Goal: Information Seeking & Learning: Check status

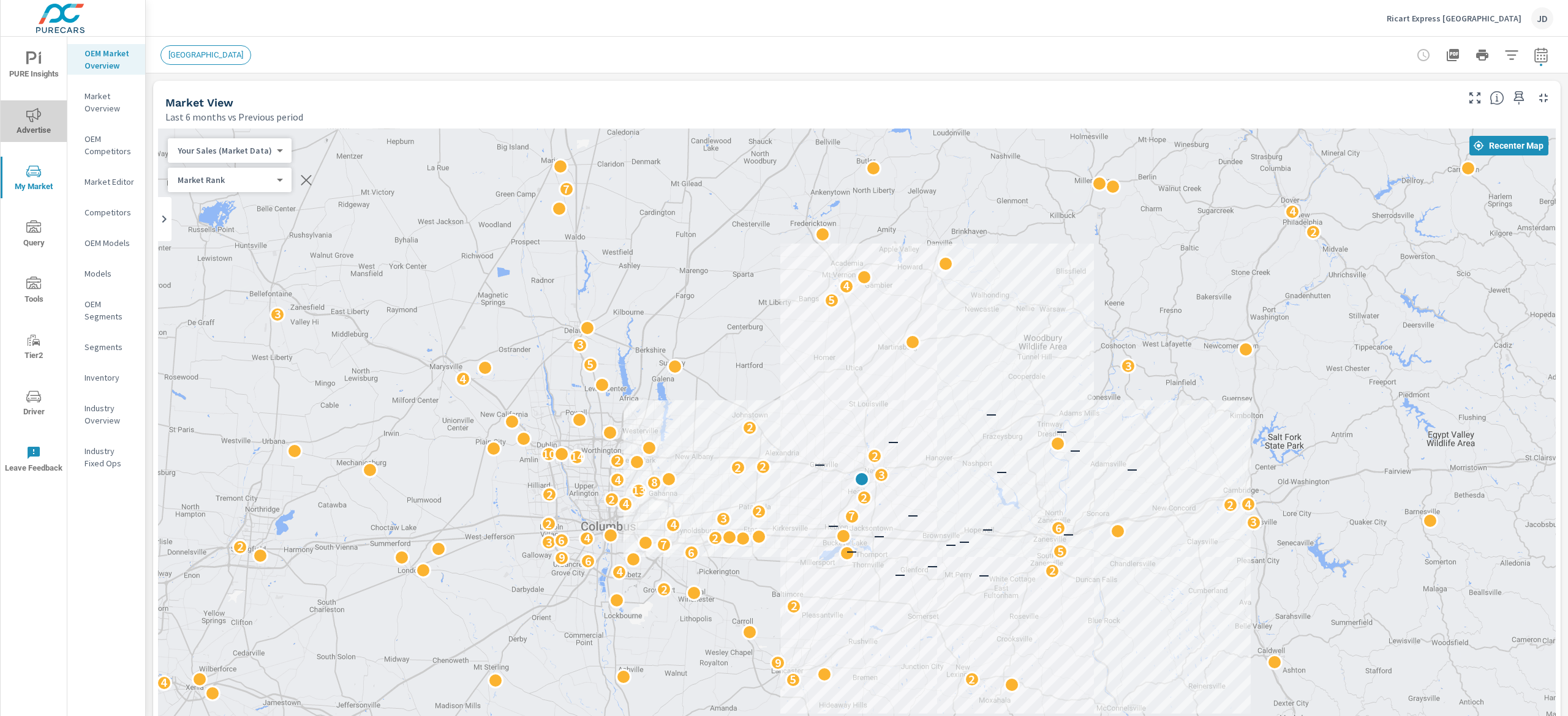
click at [25, 117] on span "Advertise" at bounding box center [34, 123] width 59 height 30
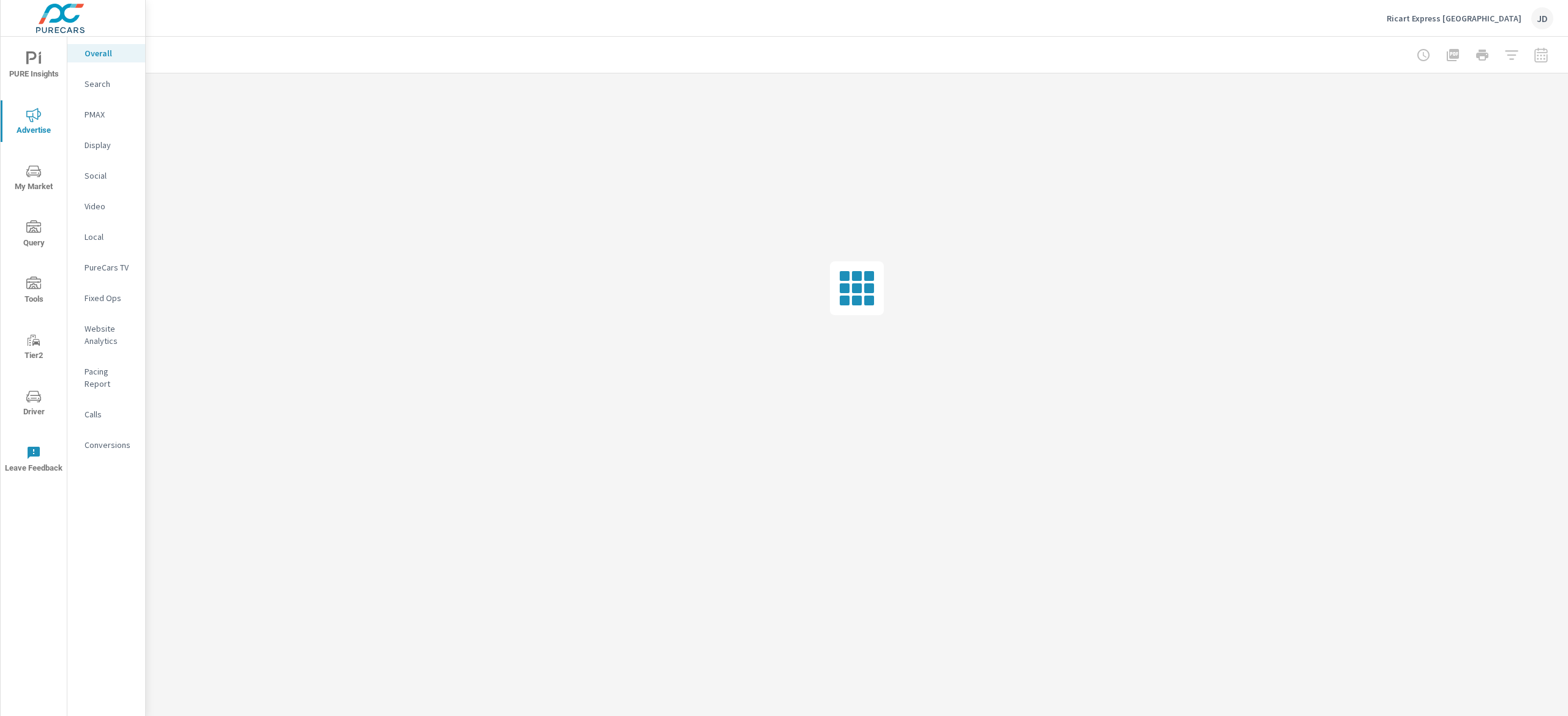
click at [97, 85] on p "Search" at bounding box center [109, 83] width 50 height 13
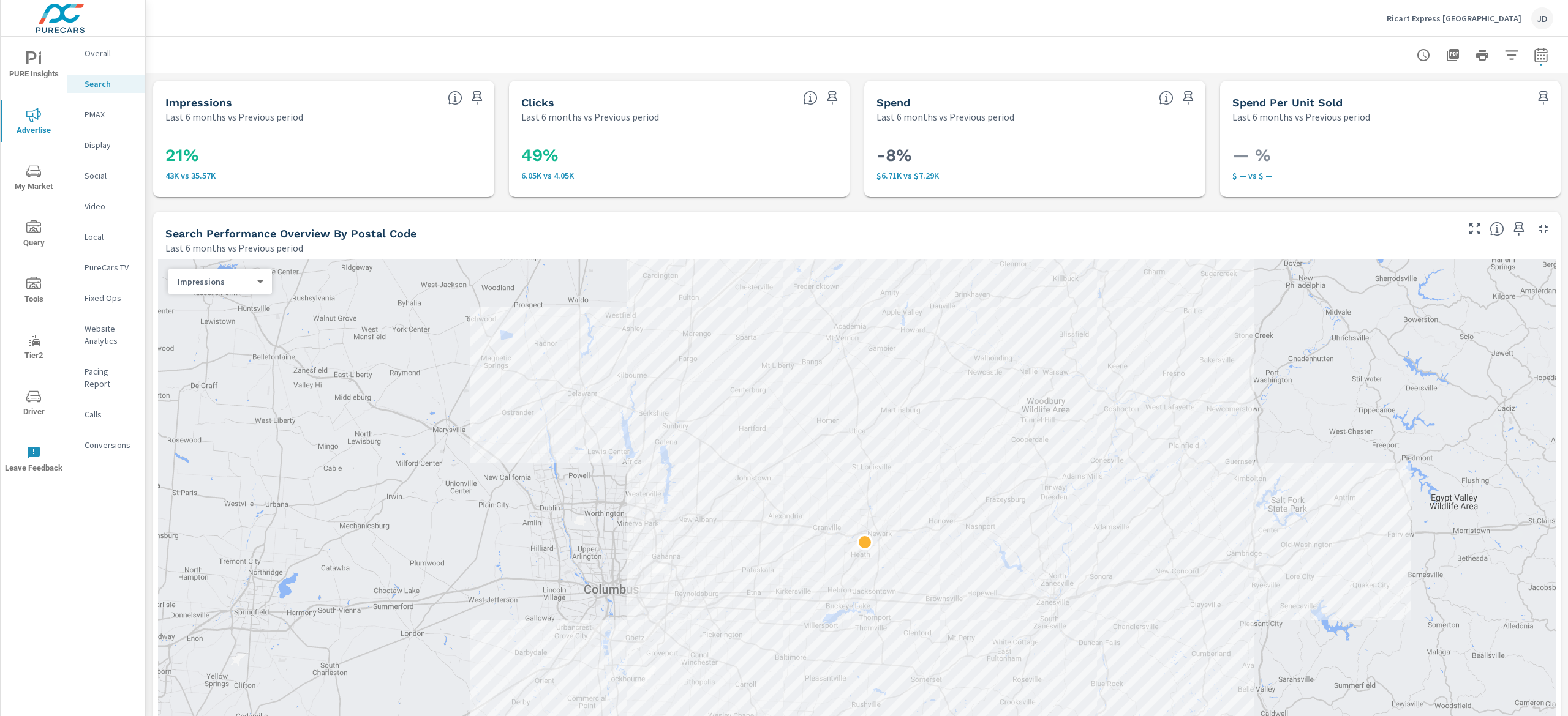
click at [1533, 56] on icon "button" at bounding box center [1540, 55] width 14 height 14
select select "Last 6 months"
select select "Previous period"
click at [1477, 110] on select "Custom Yesterday Last week Last 7 days Last 14 days Last 30 days Last 45 days L…" at bounding box center [1424, 105] width 123 height 24
click at [1363, 93] on select "Custom Yesterday Last week Last 7 days Last 14 days Last 30 days Last 45 days L…" at bounding box center [1424, 105] width 123 height 24
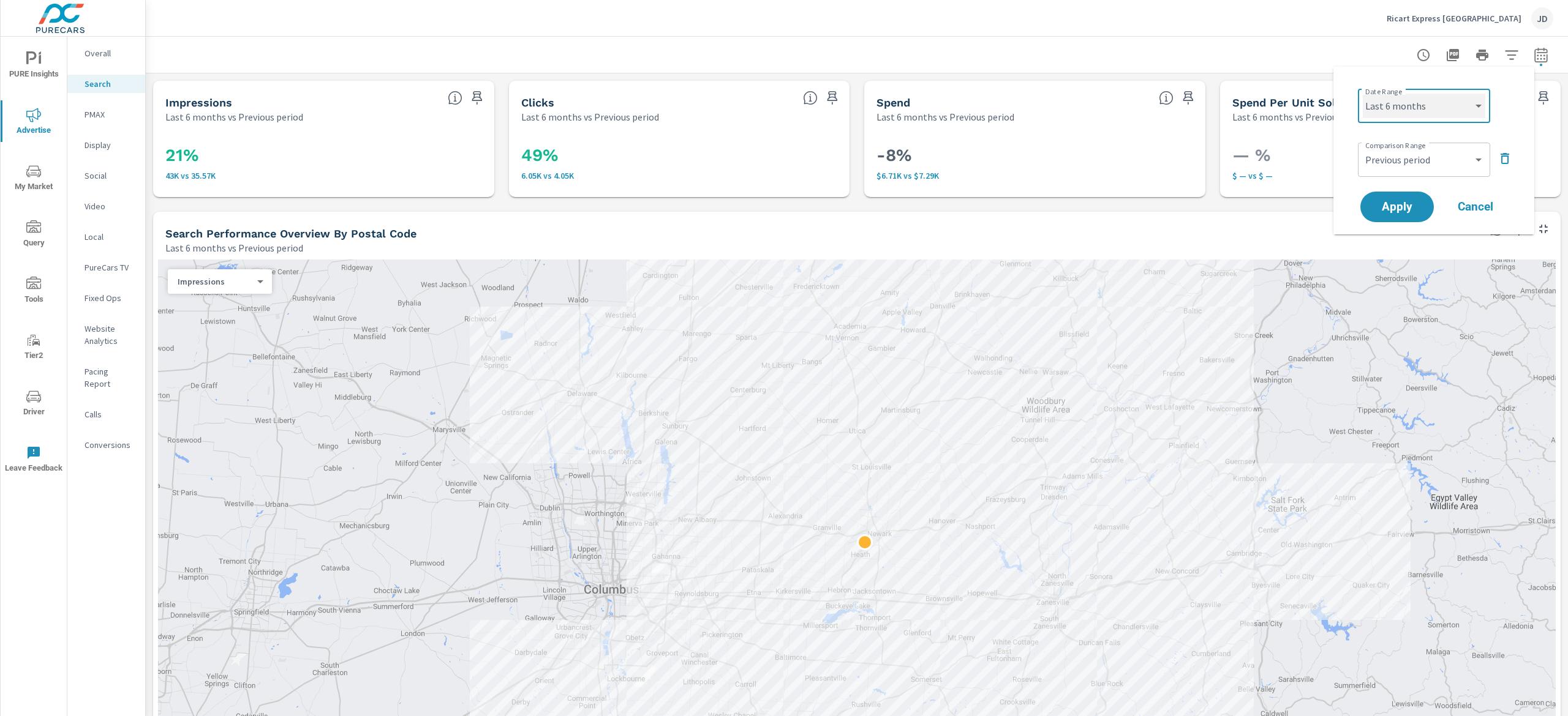
select select "Month to date"
click at [1405, 197] on button "Apply" at bounding box center [1397, 207] width 76 height 32
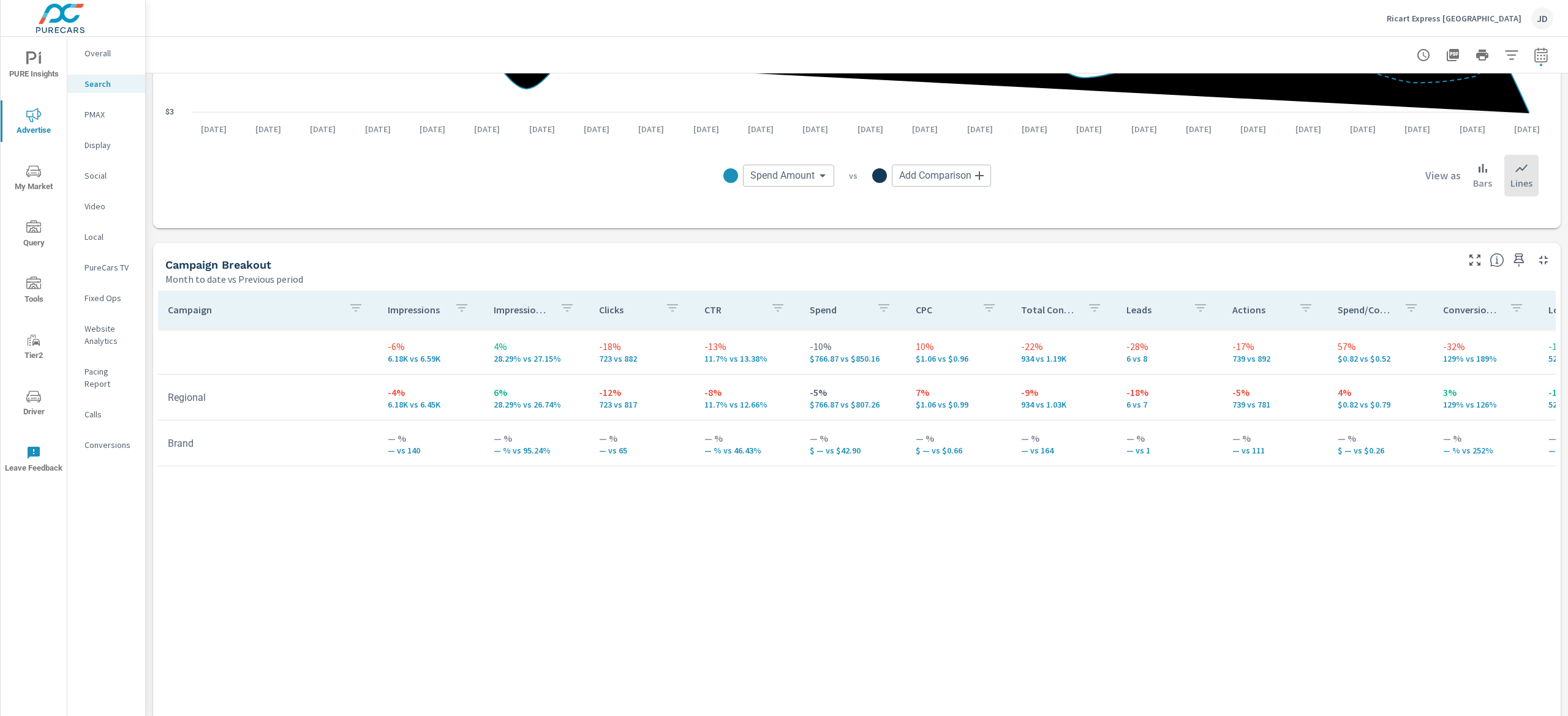
scroll to position [1019, 0]
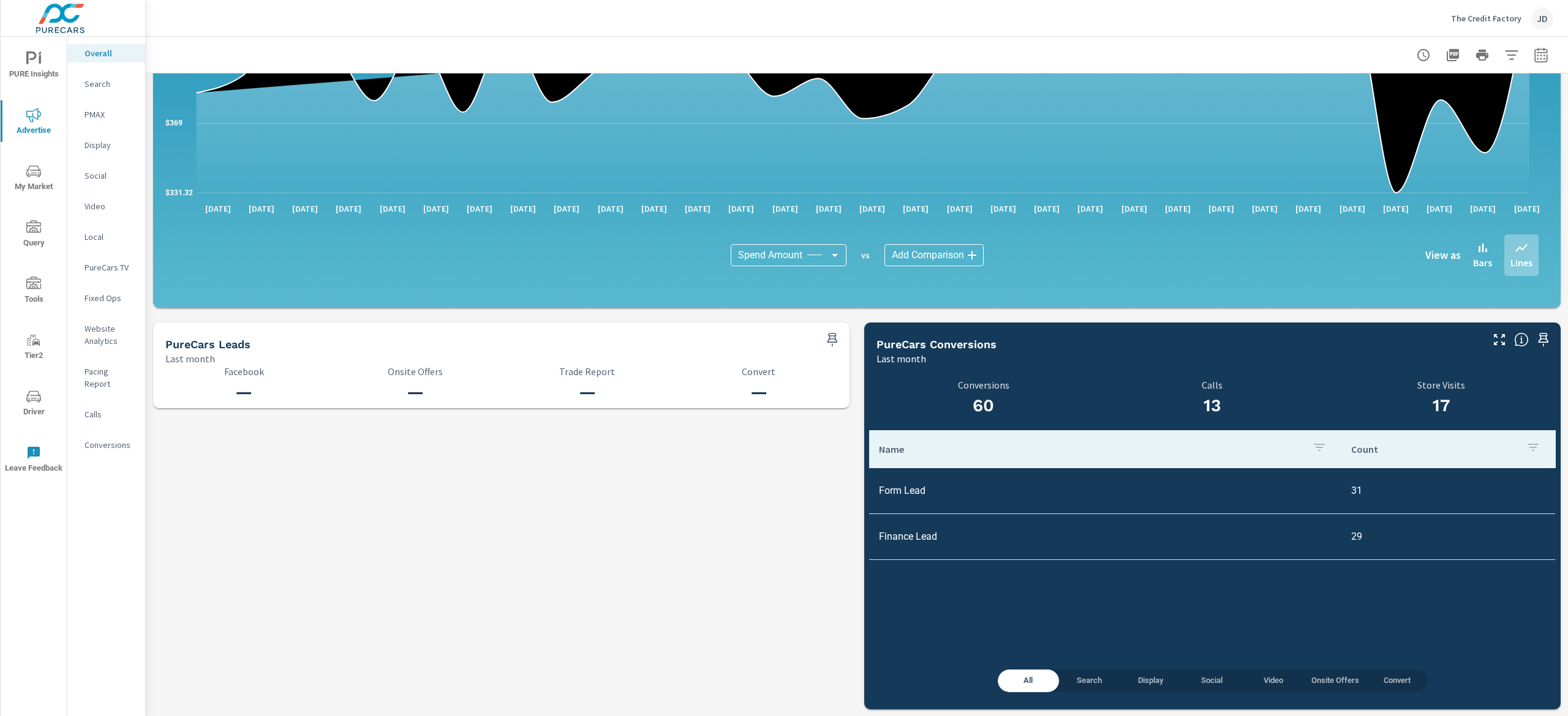
scroll to position [696, 0]
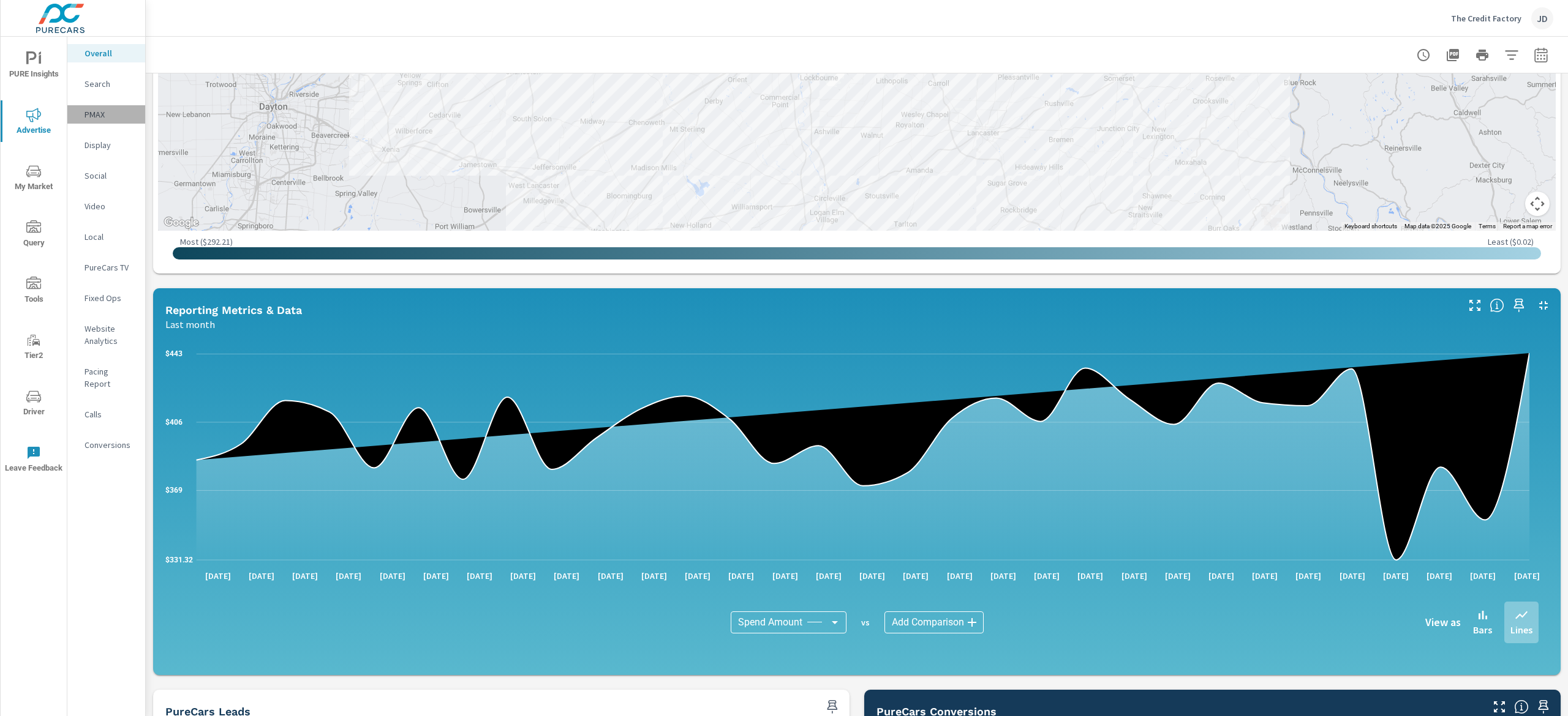
click at [93, 109] on p "PMAX" at bounding box center [109, 114] width 50 height 13
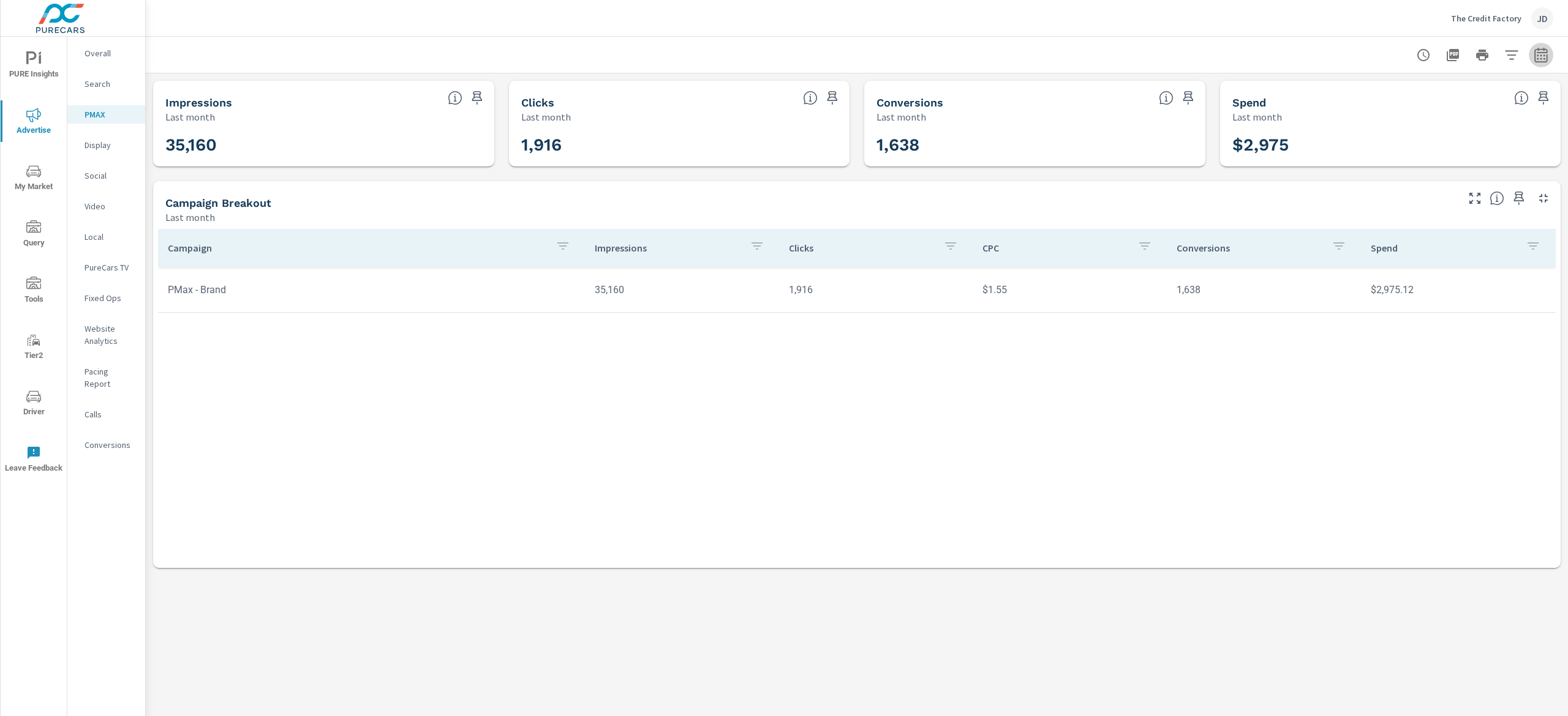
click at [1538, 56] on icon "button" at bounding box center [1540, 55] width 14 height 14
click at [1502, 107] on div "Custom Yesterday Last week Last 7 days Last 14 days Last 30 days Last 45 days L…" at bounding box center [1443, 106] width 132 height 34
click at [1492, 103] on select "Custom Yesterday Last week Last 7 days Last 14 days Last 30 days Last 45 days L…" at bounding box center [1443, 105] width 123 height 24
click at [1382, 93] on select "Custom Yesterday Last week Last 7 days Last 14 days Last 30 days Last 45 days L…" at bounding box center [1443, 105] width 123 height 24
select select "Month to date"
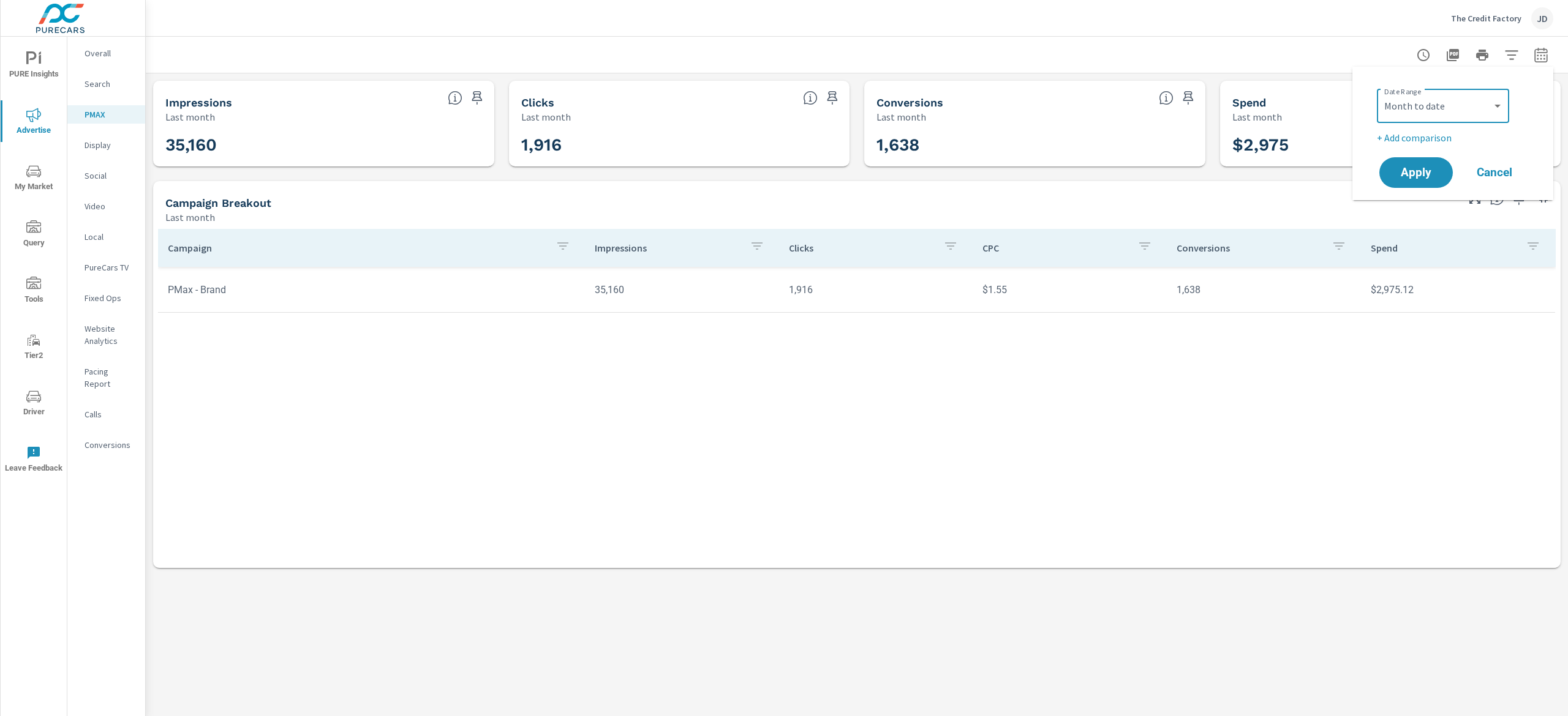
click at [1420, 127] on div "Date Range Custom Yesterday Last week Last 7 days Last 14 days Last 30 days Las…" at bounding box center [1455, 114] width 157 height 61
click at [1420, 139] on p "+ Add comparison" at bounding box center [1455, 137] width 157 height 14
select select "Previous period"
click at [1425, 194] on button "Apply" at bounding box center [1416, 207] width 76 height 32
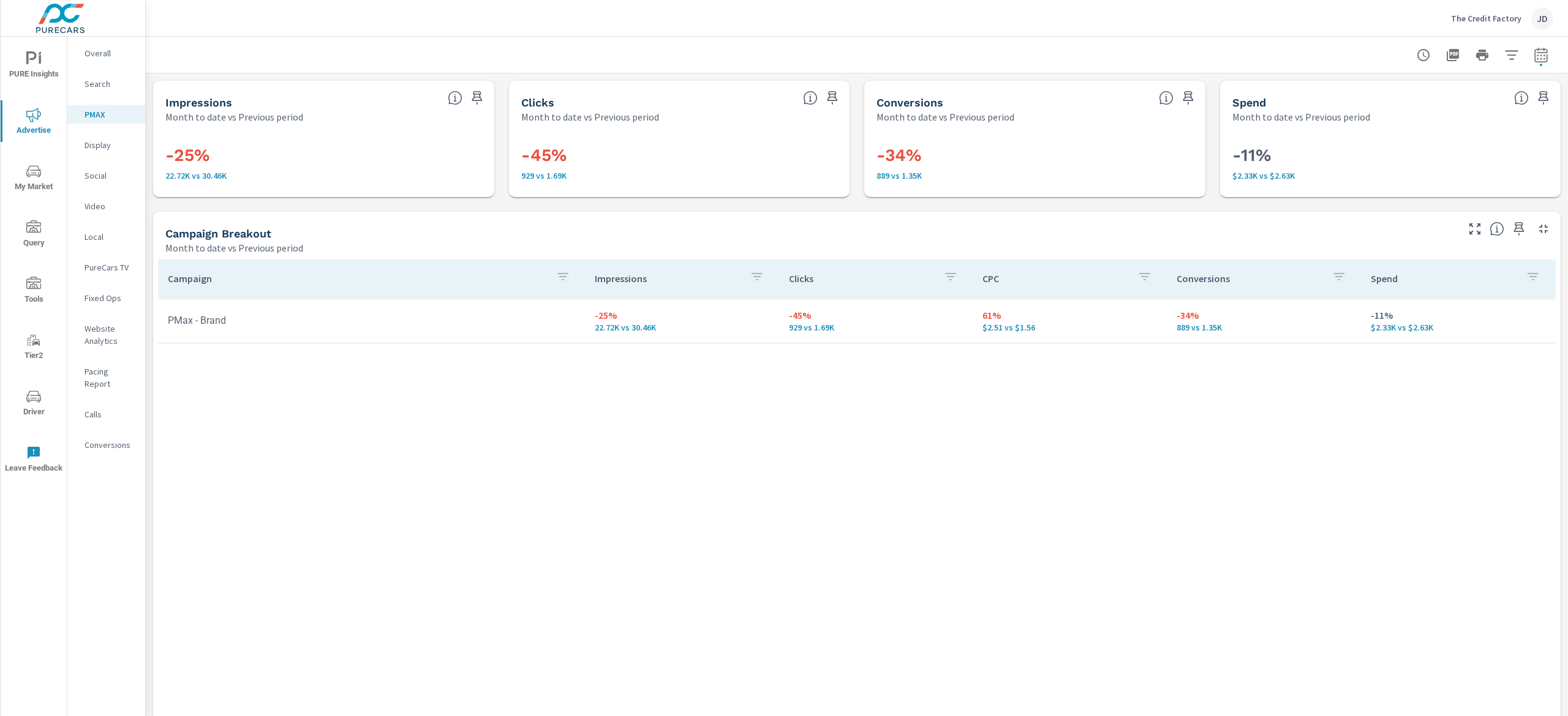
click at [97, 76] on div "Search" at bounding box center [106, 84] width 77 height 19
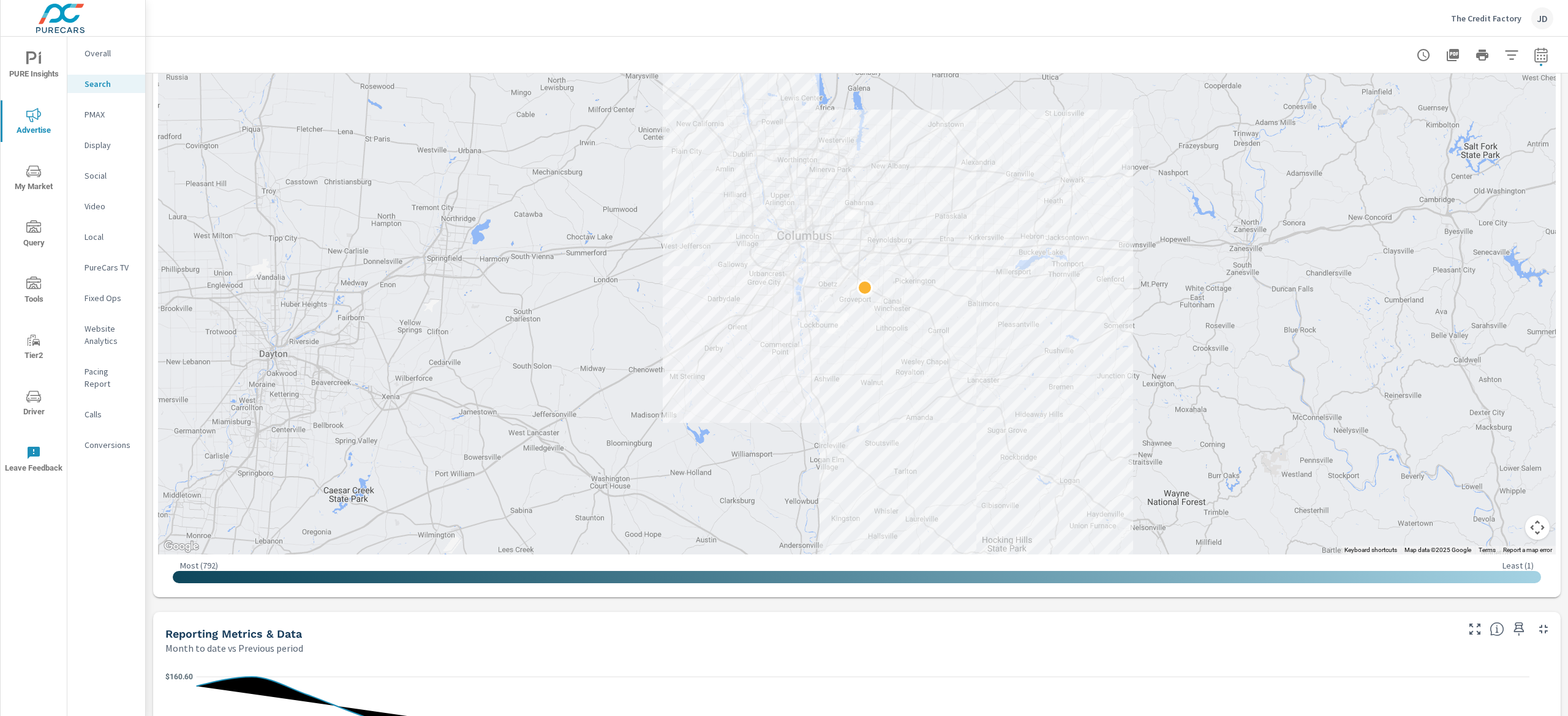
scroll to position [204, 0]
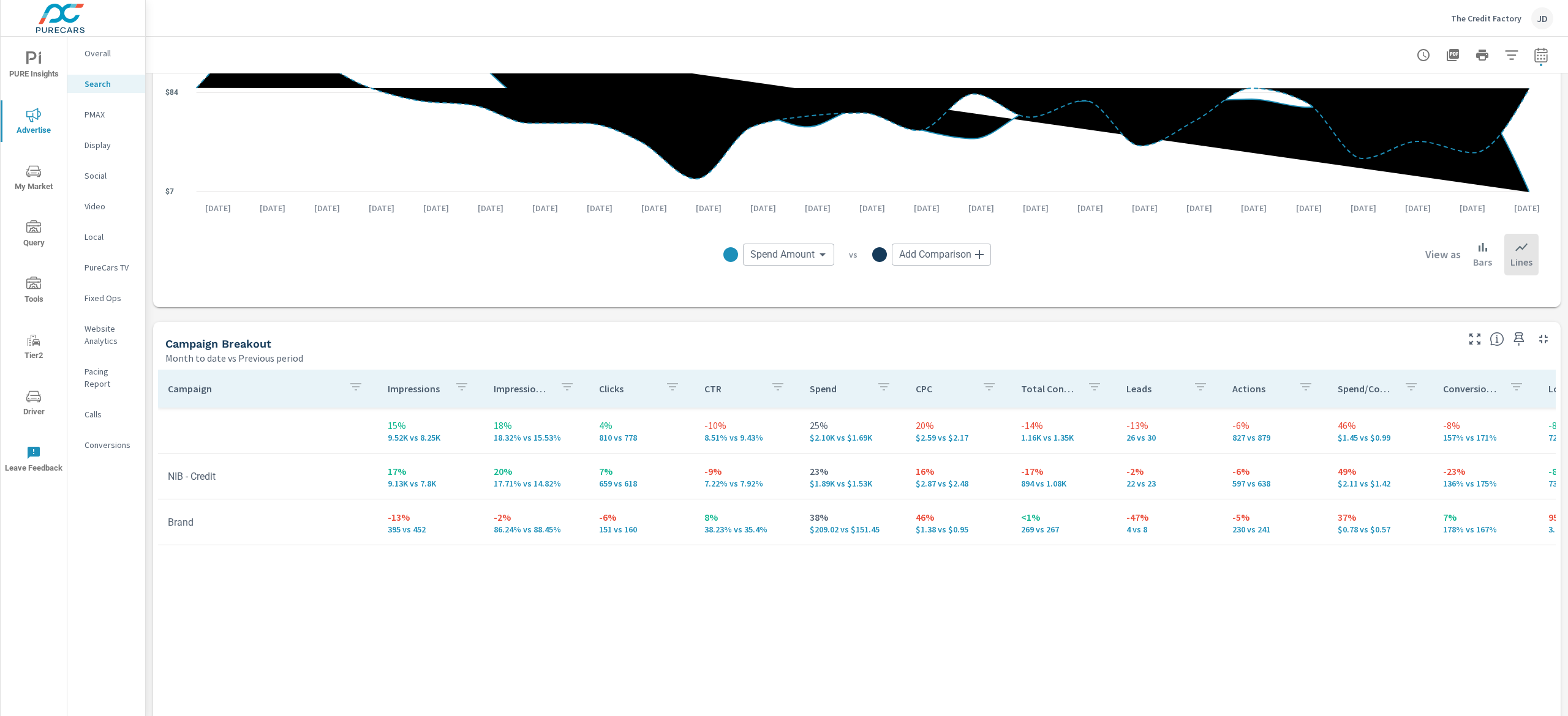
scroll to position [1060, 0]
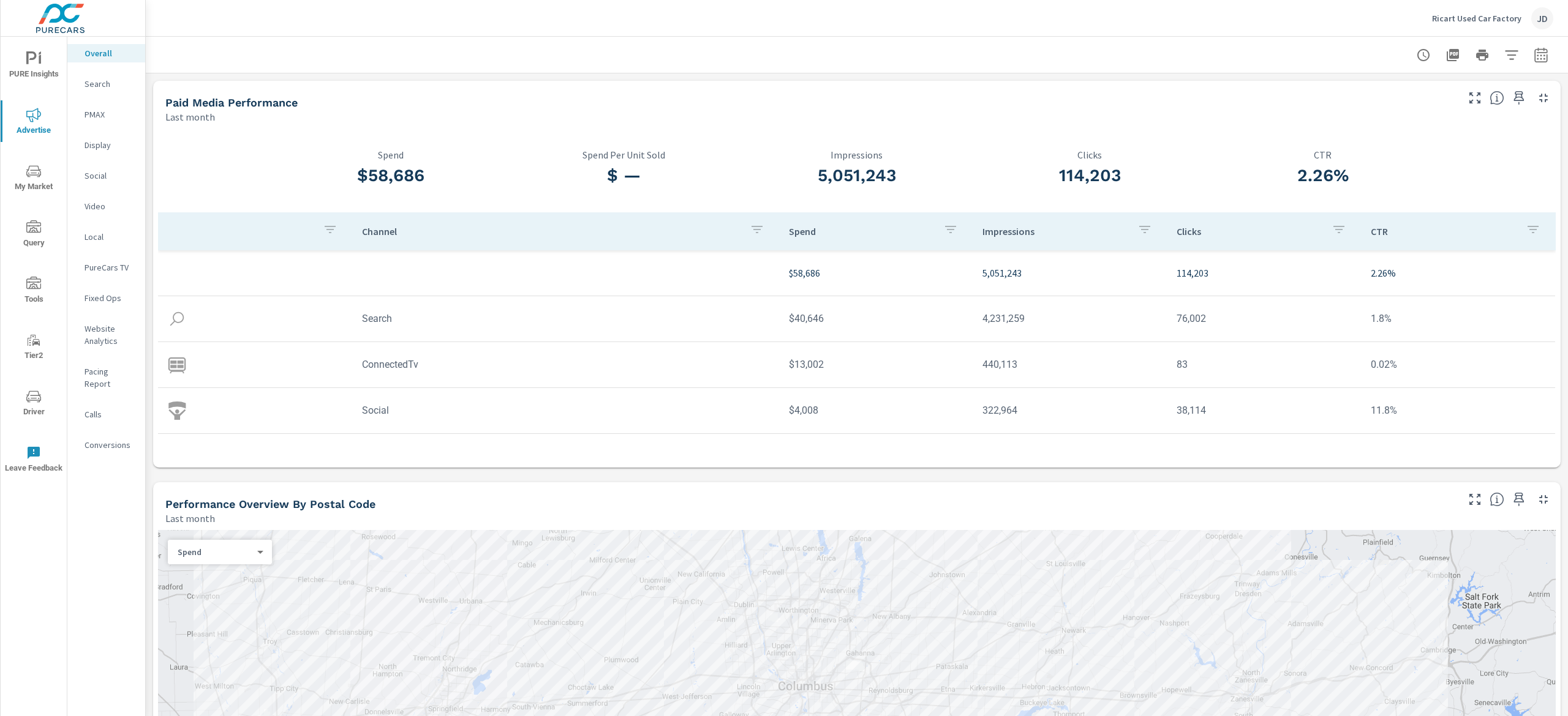
click at [114, 108] on div "PMAX" at bounding box center [106, 114] width 77 height 19
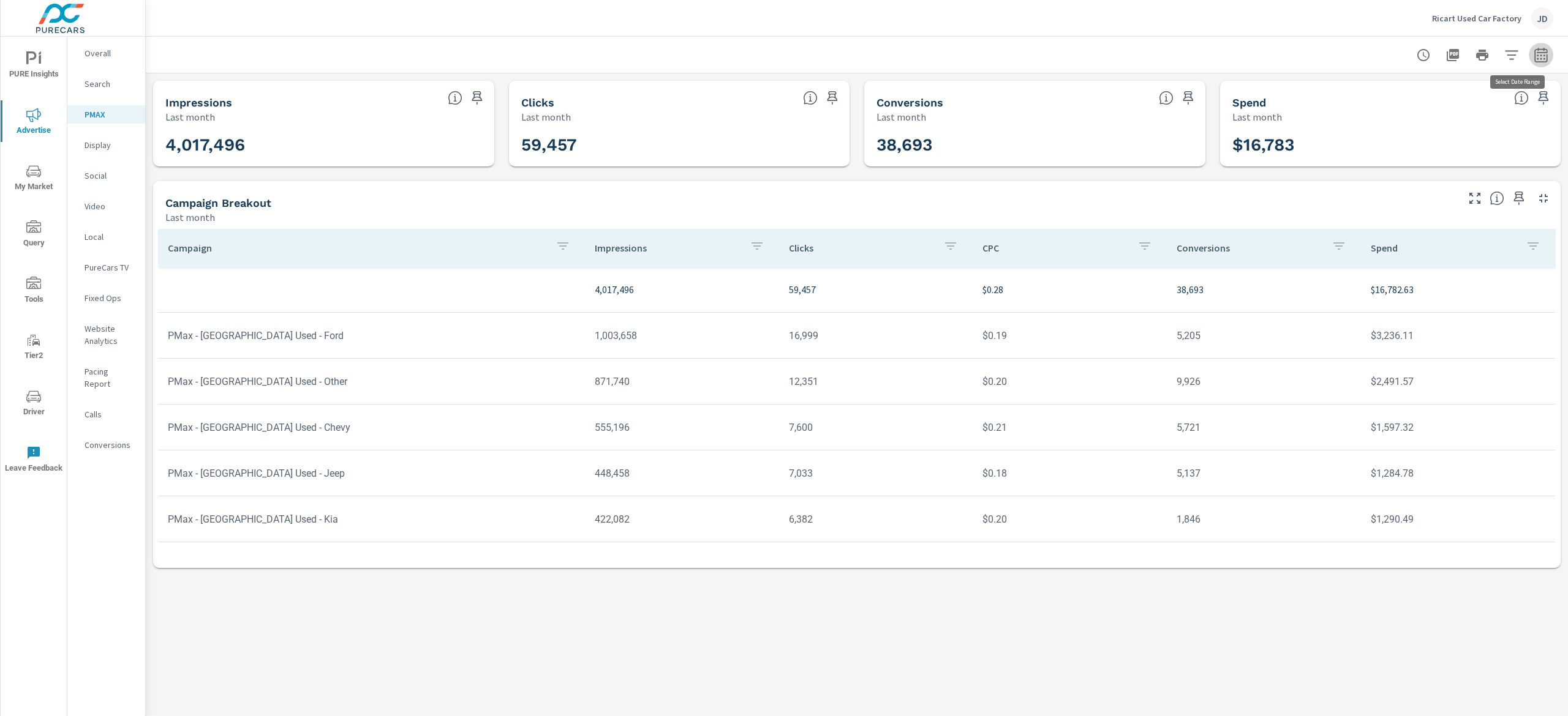
click at [1539, 50] on icon "button" at bounding box center [1540, 55] width 14 height 14
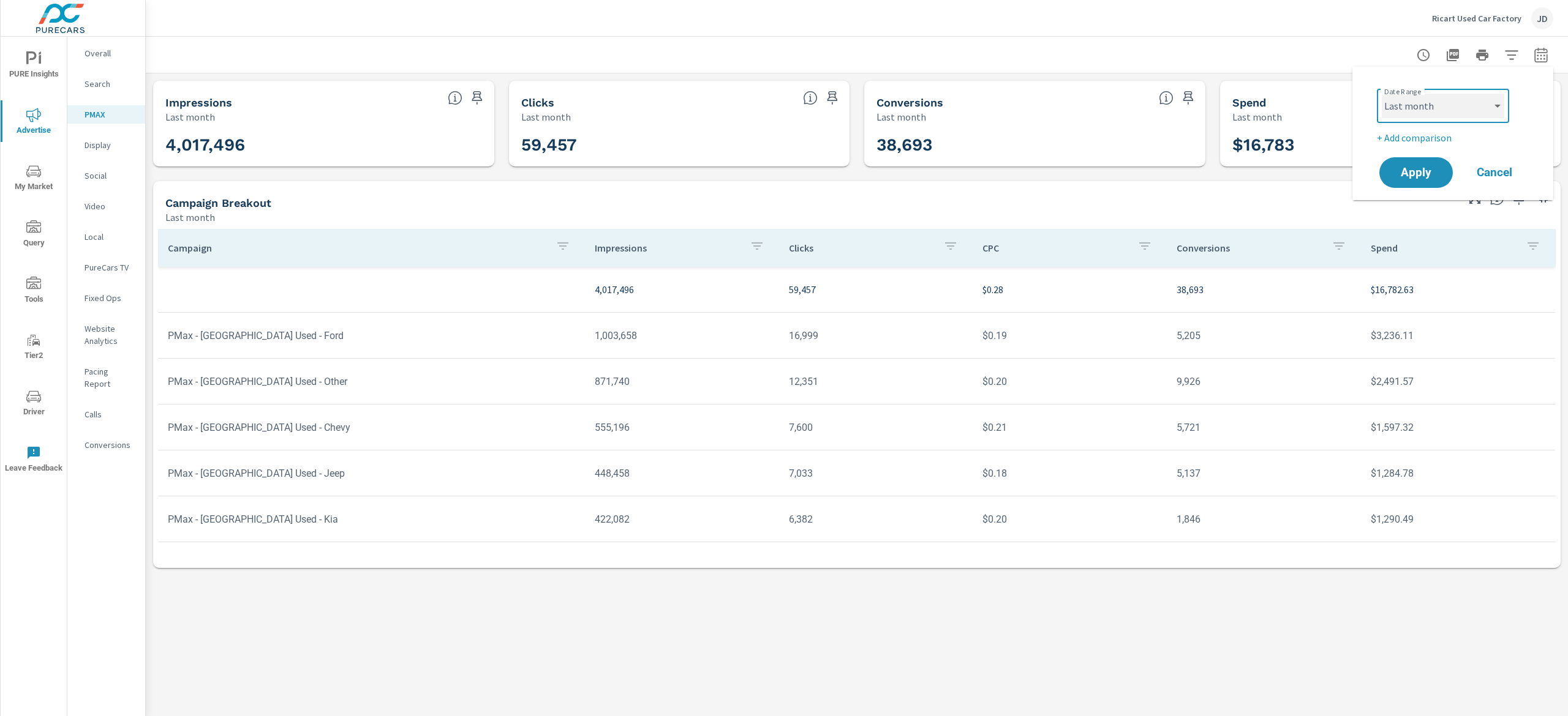
click at [1500, 110] on select "Custom Yesterday Last week Last 7 days Last 14 days Last 30 days Last 45 days L…" at bounding box center [1443, 105] width 123 height 24
click at [1382, 93] on select "Custom Yesterday Last week Last 7 days Last 14 days Last 30 days Last 45 days L…" at bounding box center [1443, 105] width 123 height 24
select select "Month to date"
click at [1424, 135] on p "+ Add comparison" at bounding box center [1455, 137] width 157 height 14
select select "Previous period"
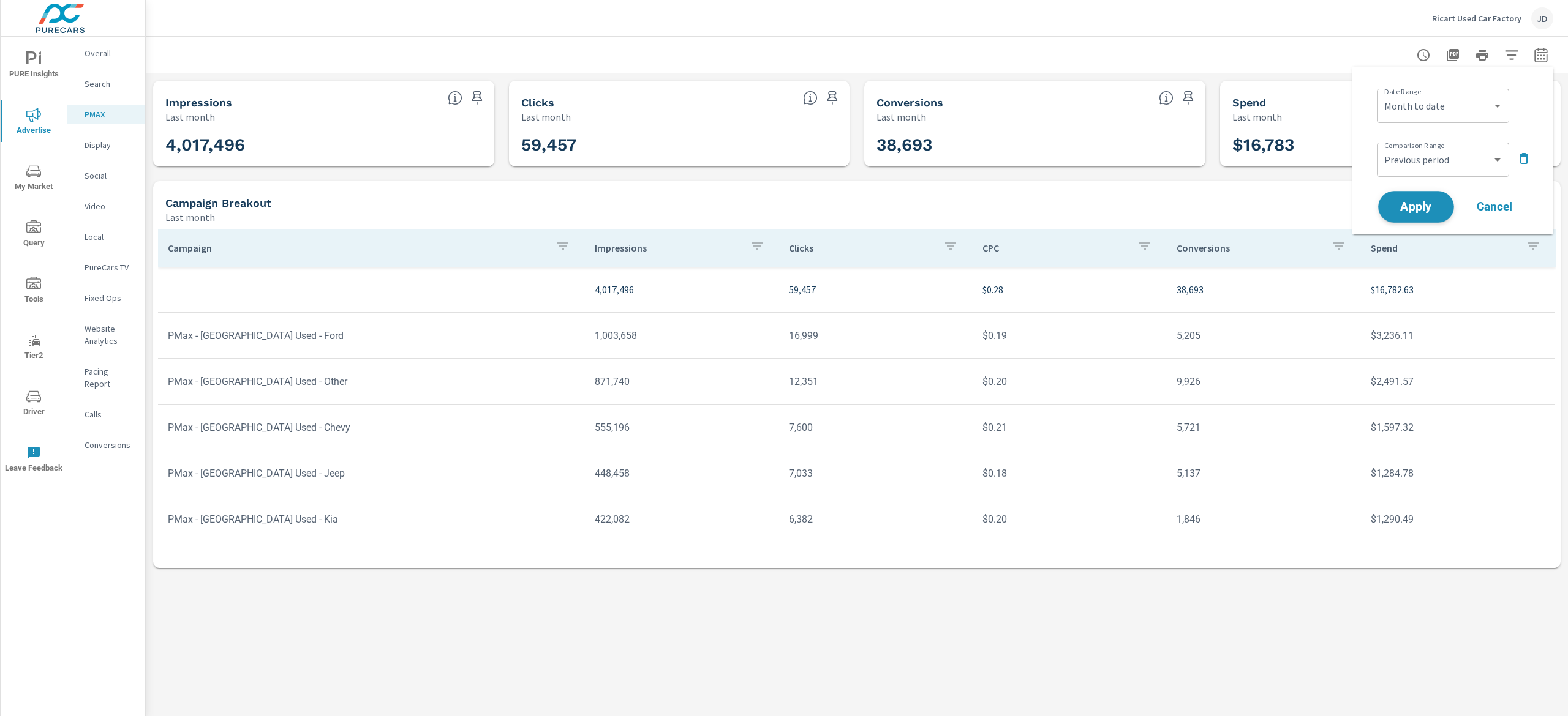
click at [1409, 203] on span "Apply" at bounding box center [1417, 207] width 50 height 12
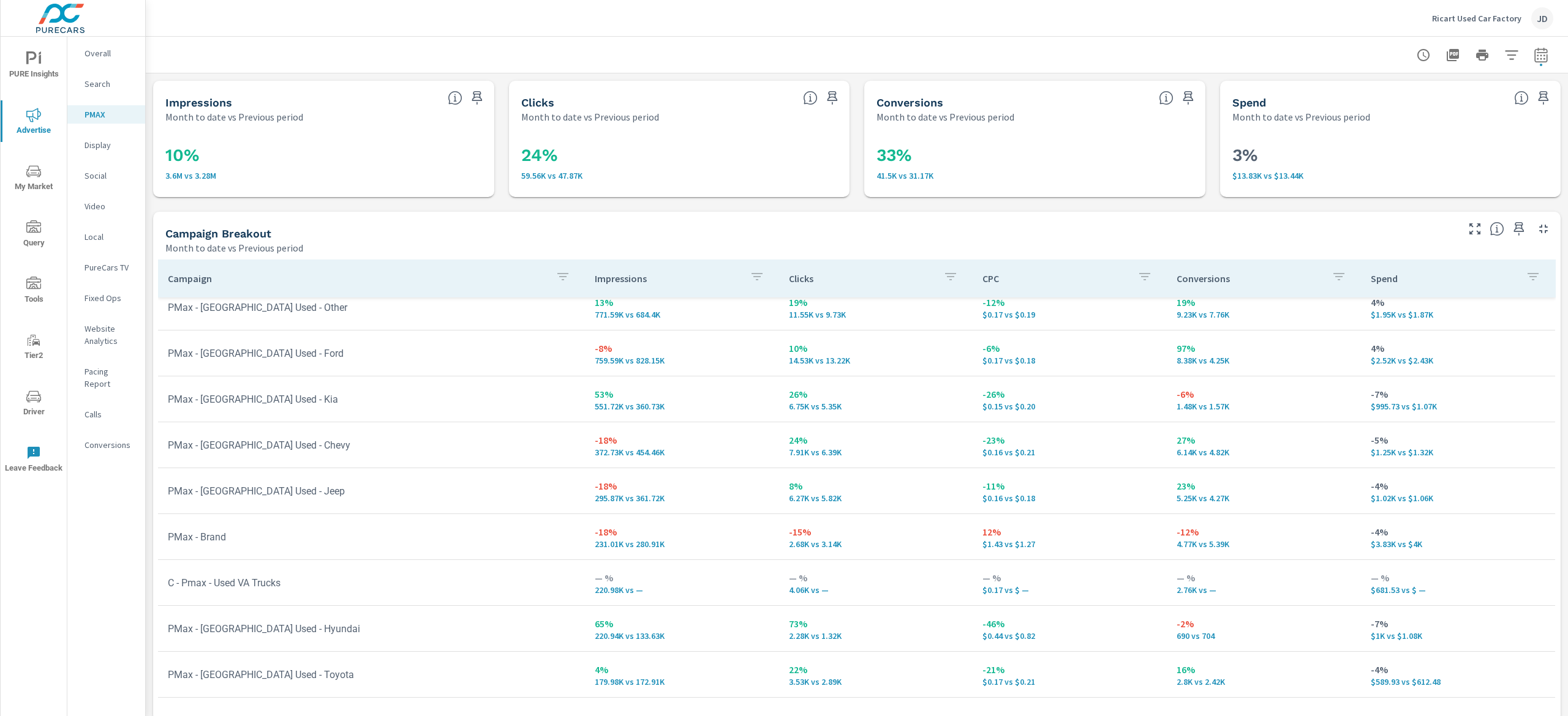
scroll to position [13, 0]
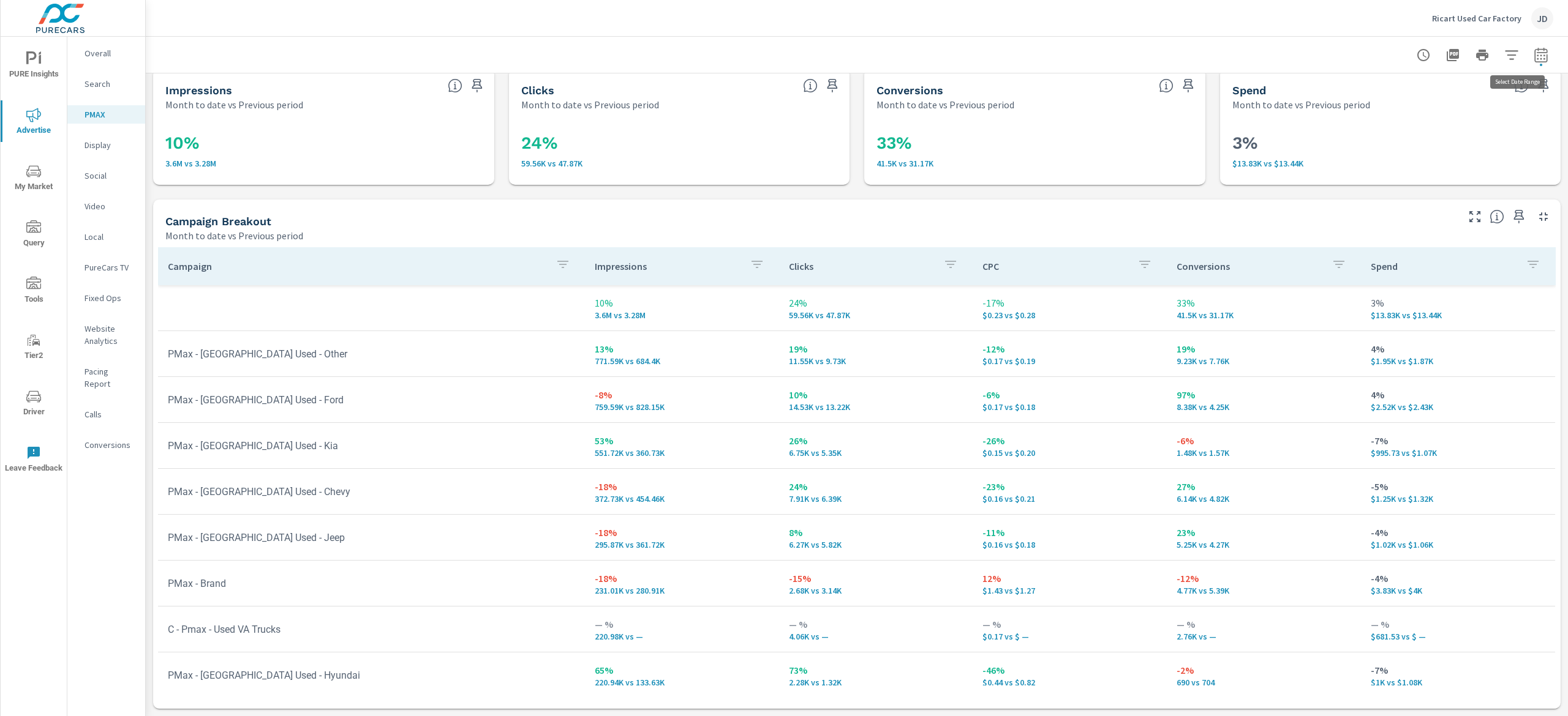
click at [1534, 51] on icon "button" at bounding box center [1540, 54] width 13 height 14
select select "Month to date"
select select "Previous period"
click at [678, 217] on div "Campaign Breakout" at bounding box center [810, 221] width 1290 height 14
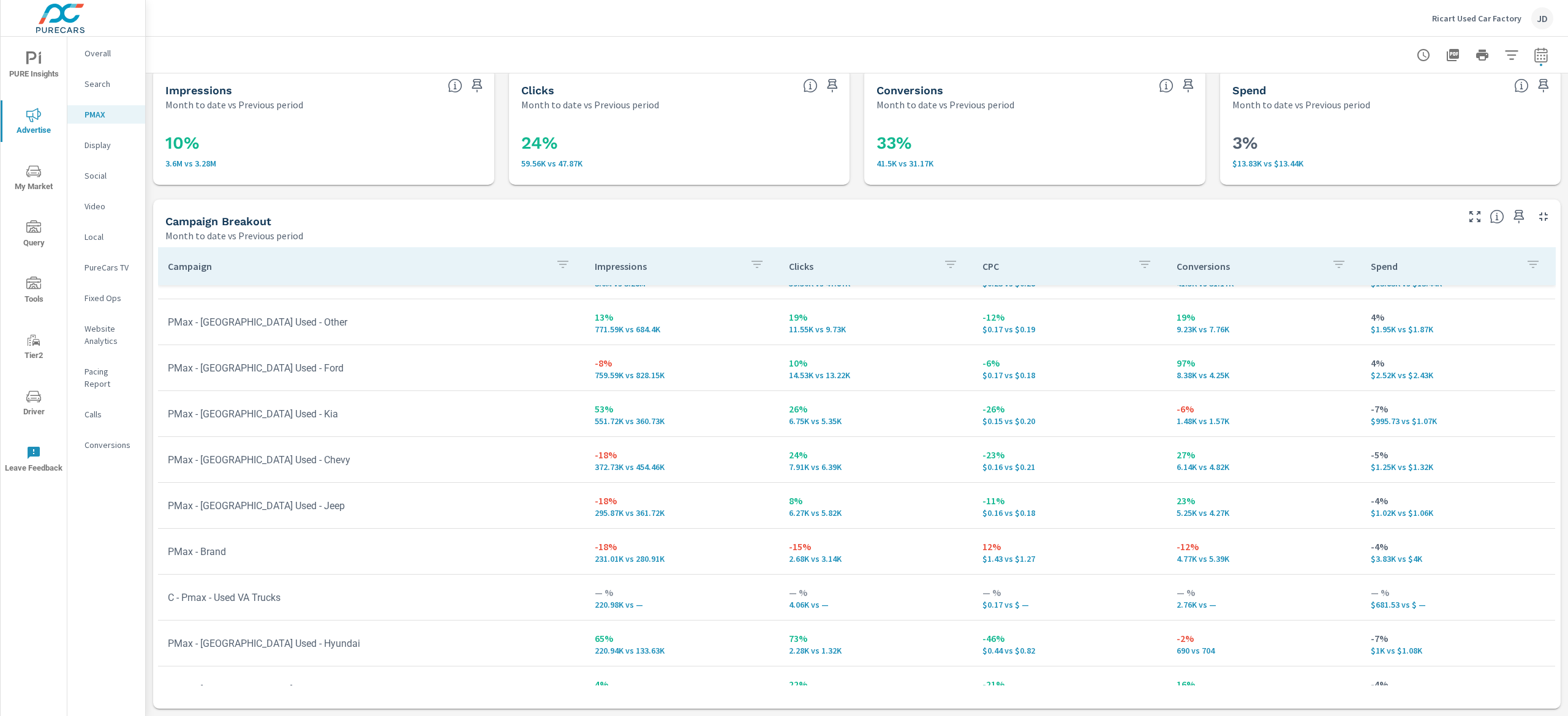
scroll to position [60, 0]
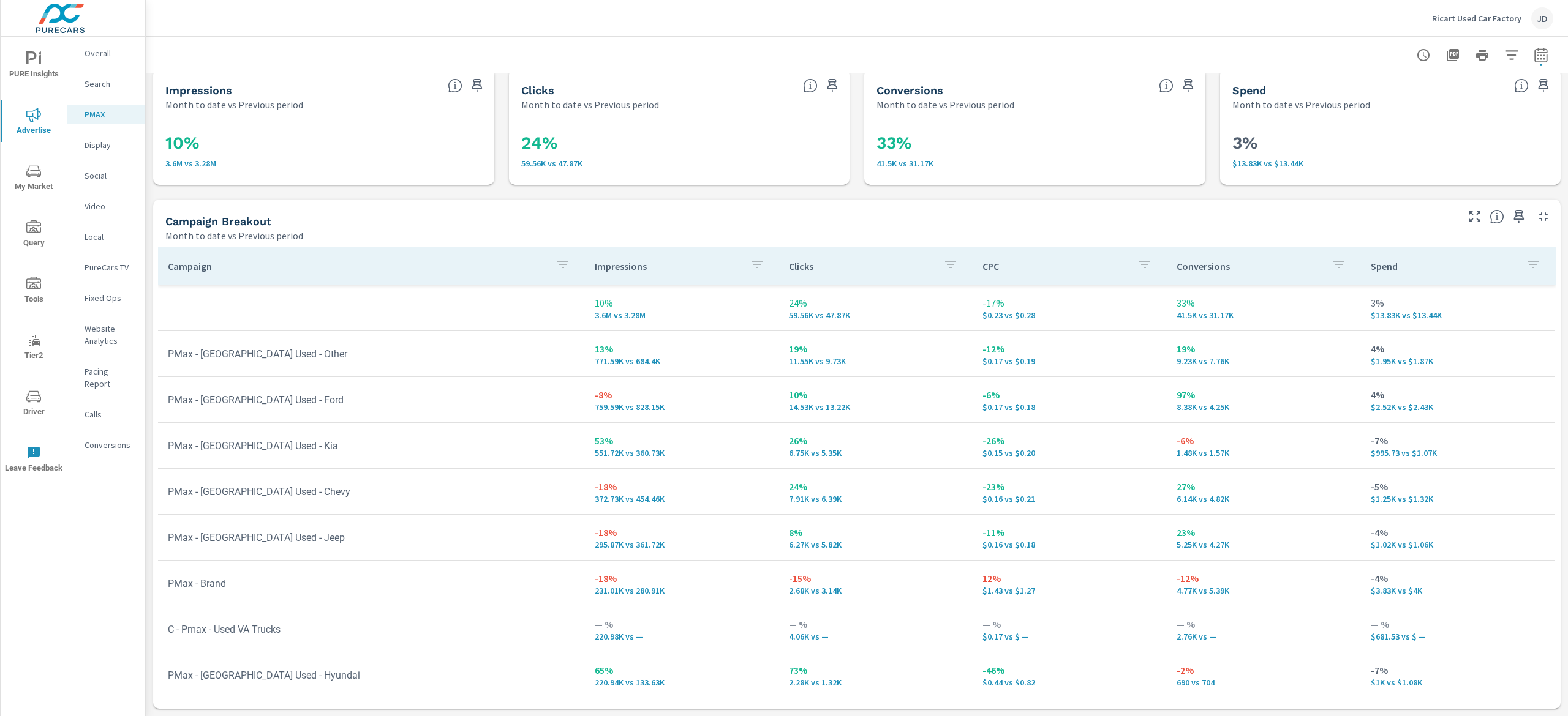
scroll to position [60, 0]
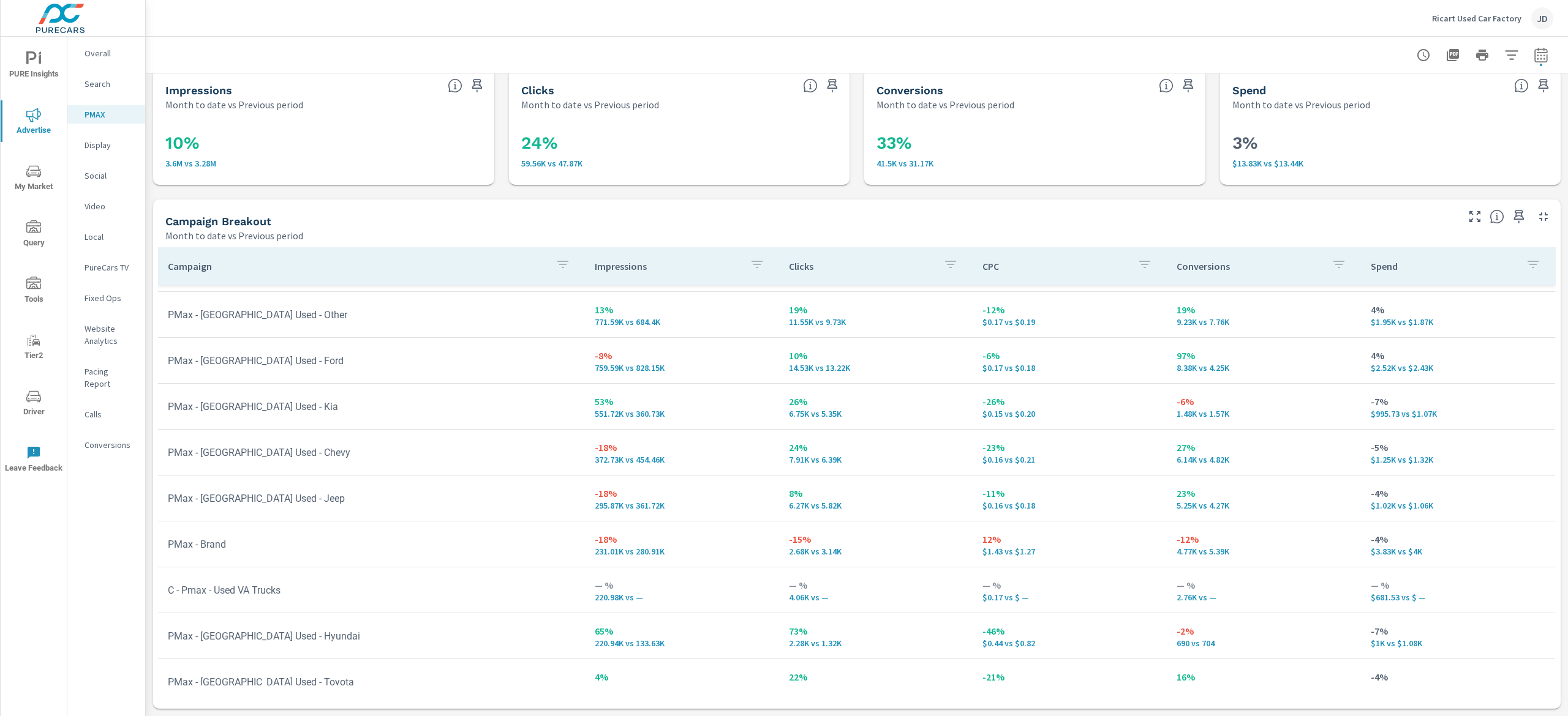
scroll to position [60, 0]
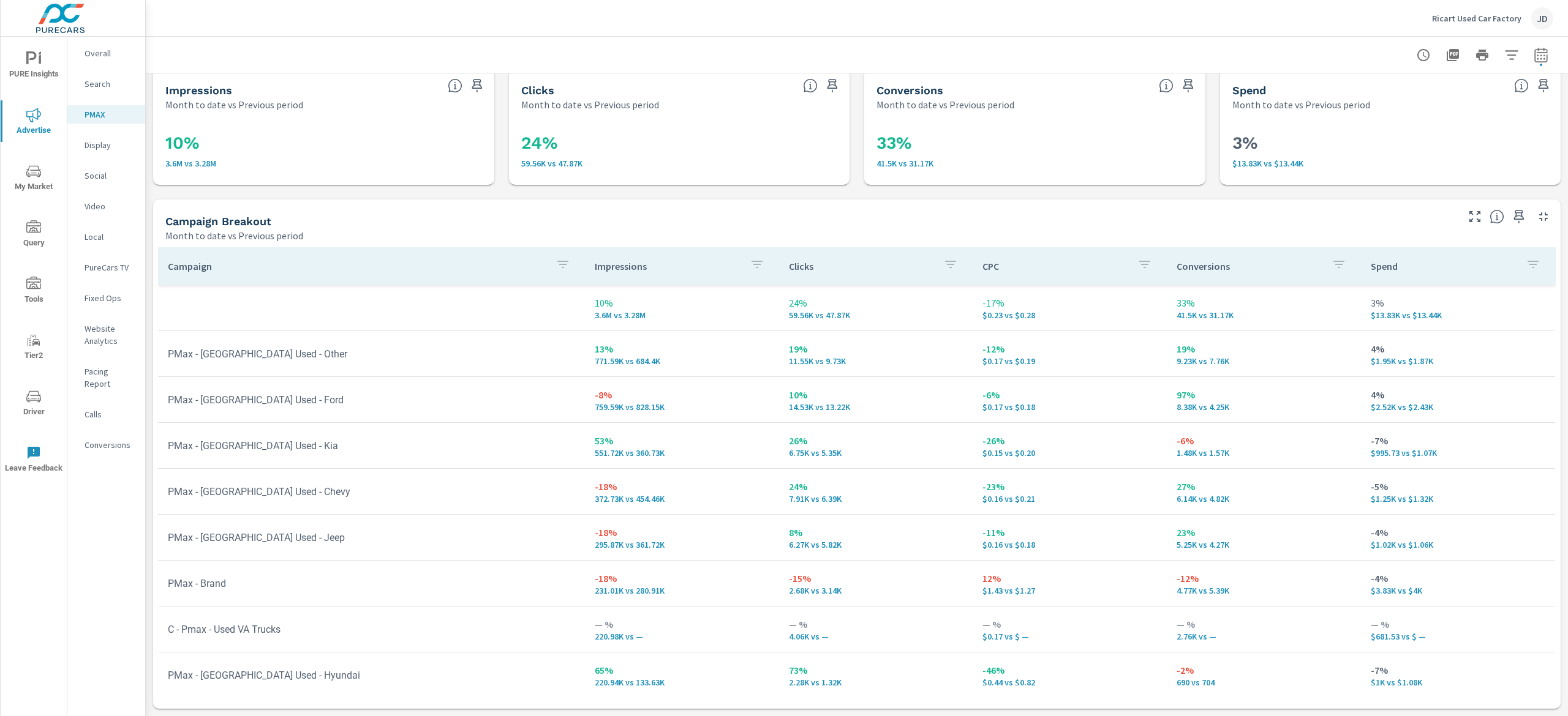
scroll to position [60, 0]
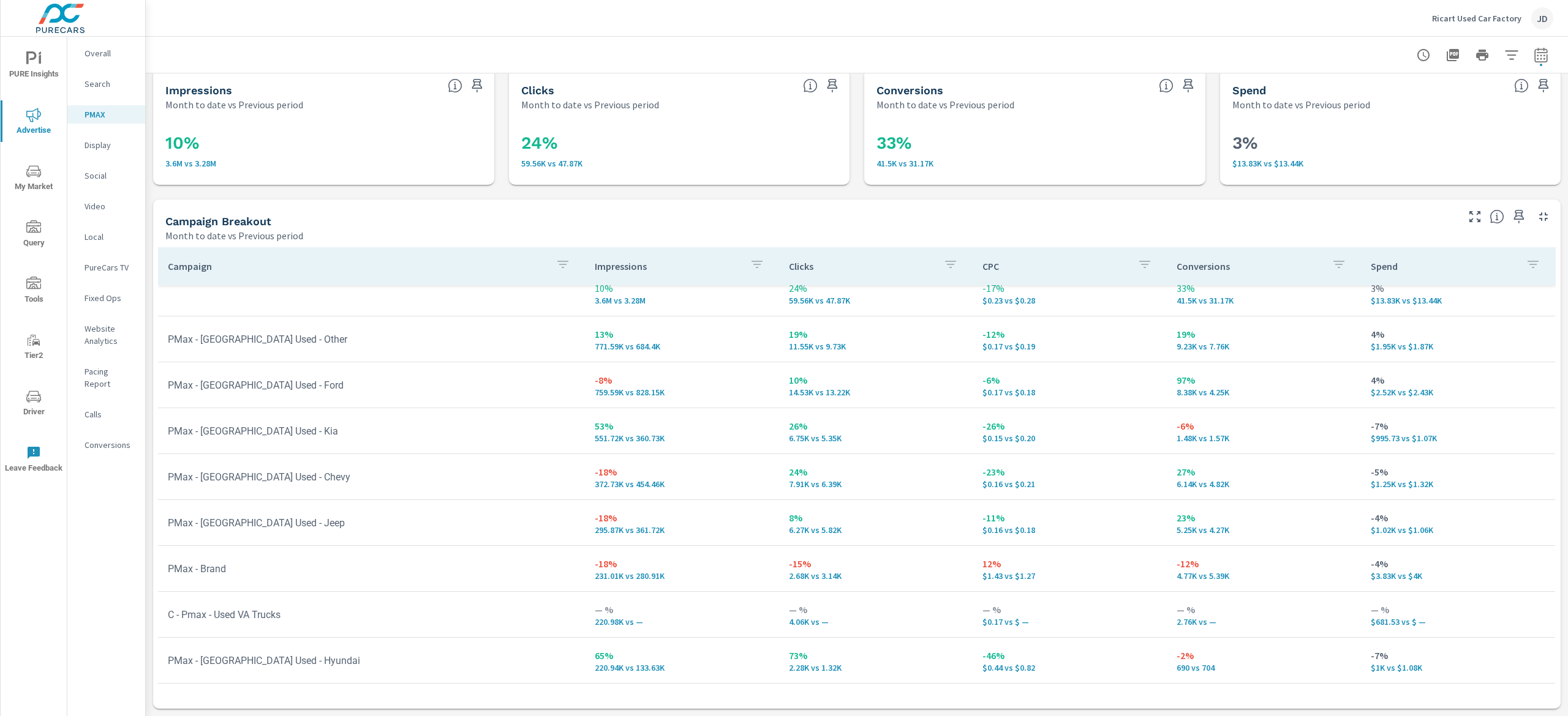
scroll to position [60, 0]
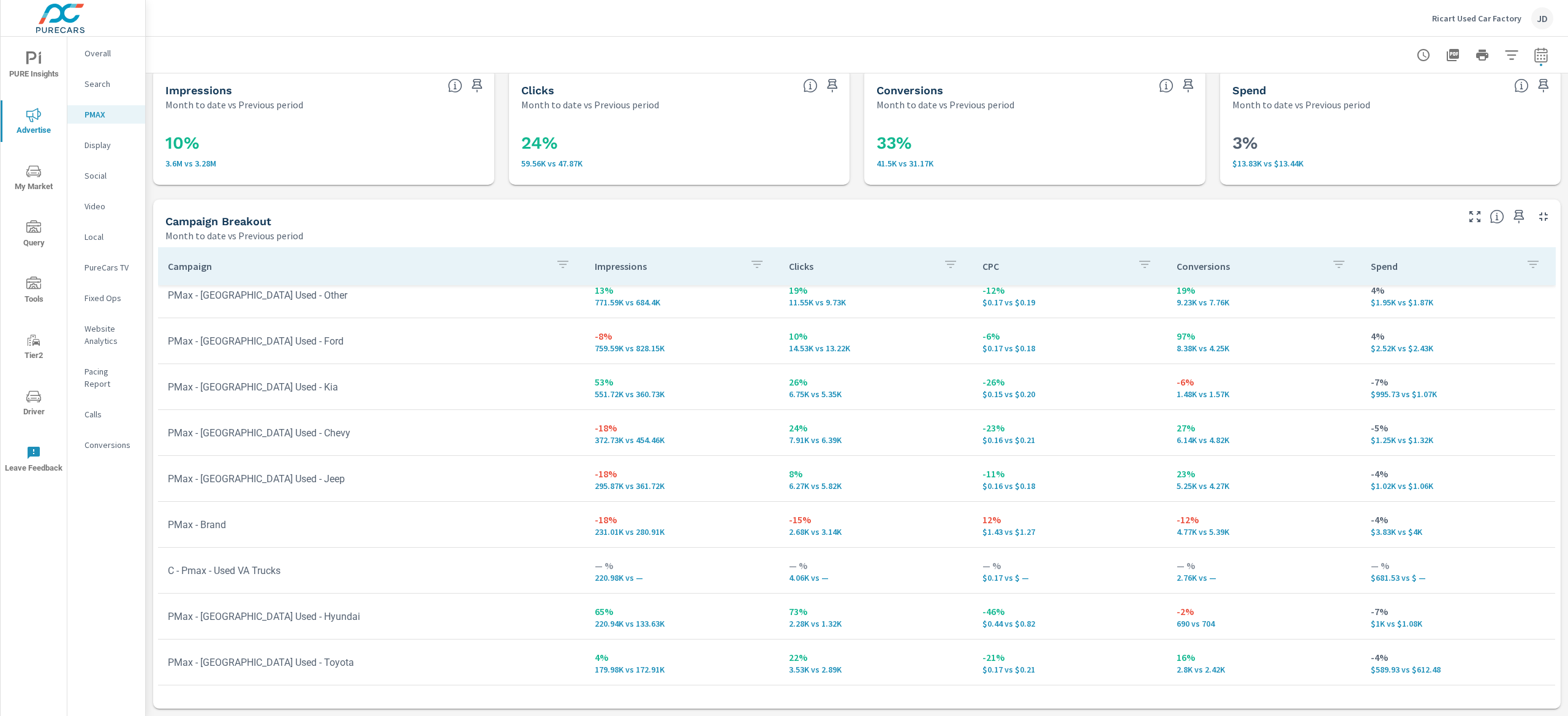
click at [87, 82] on p "Search" at bounding box center [109, 83] width 50 height 13
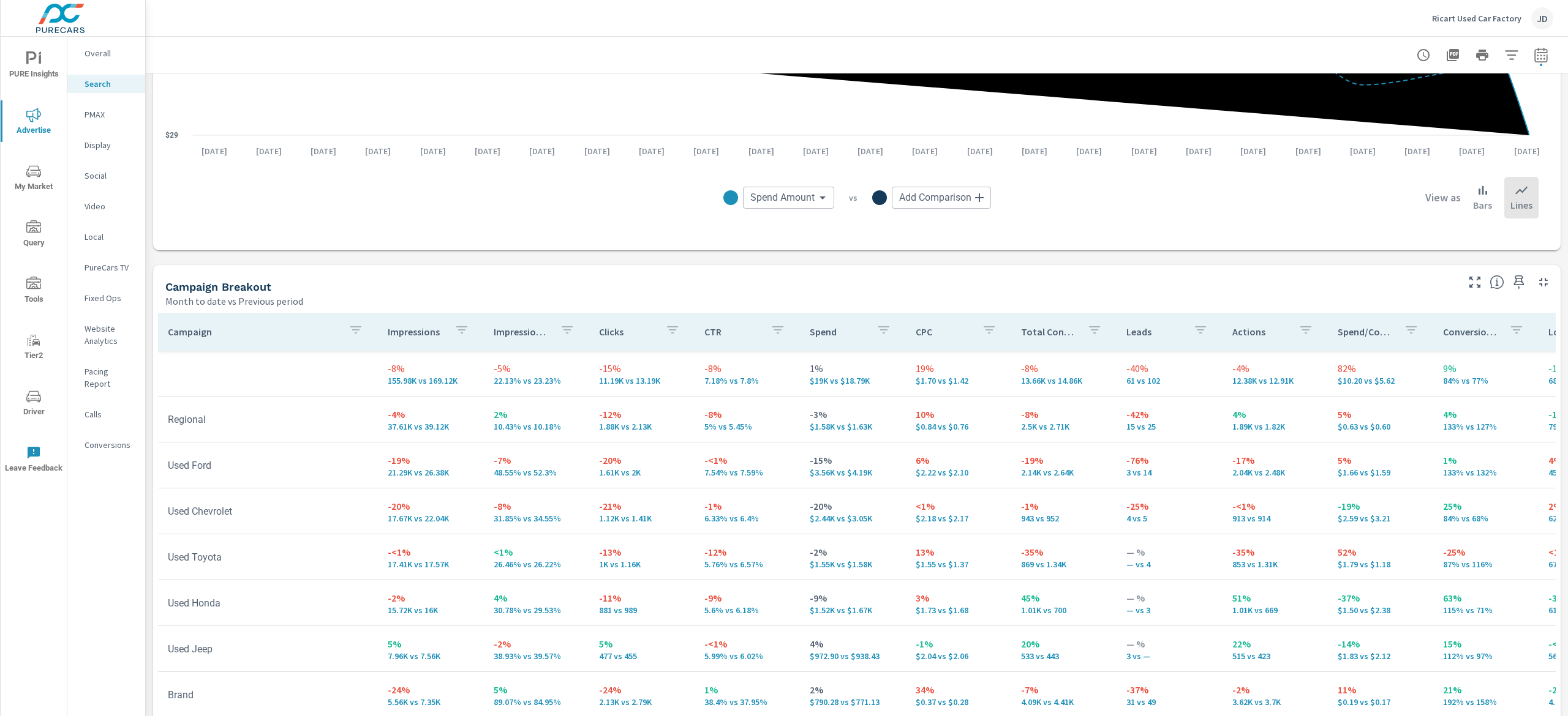
scroll to position [1060, 0]
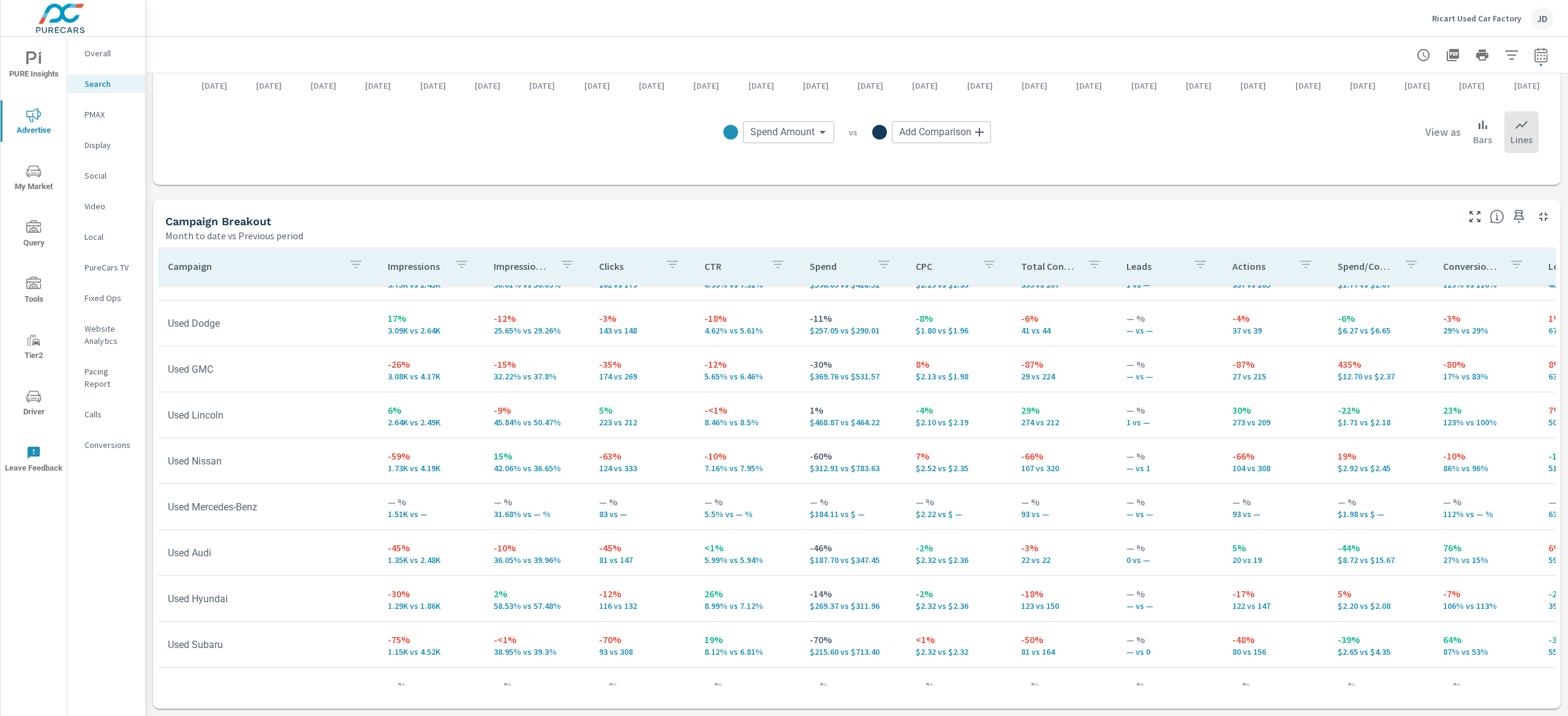
scroll to position [613, 0]
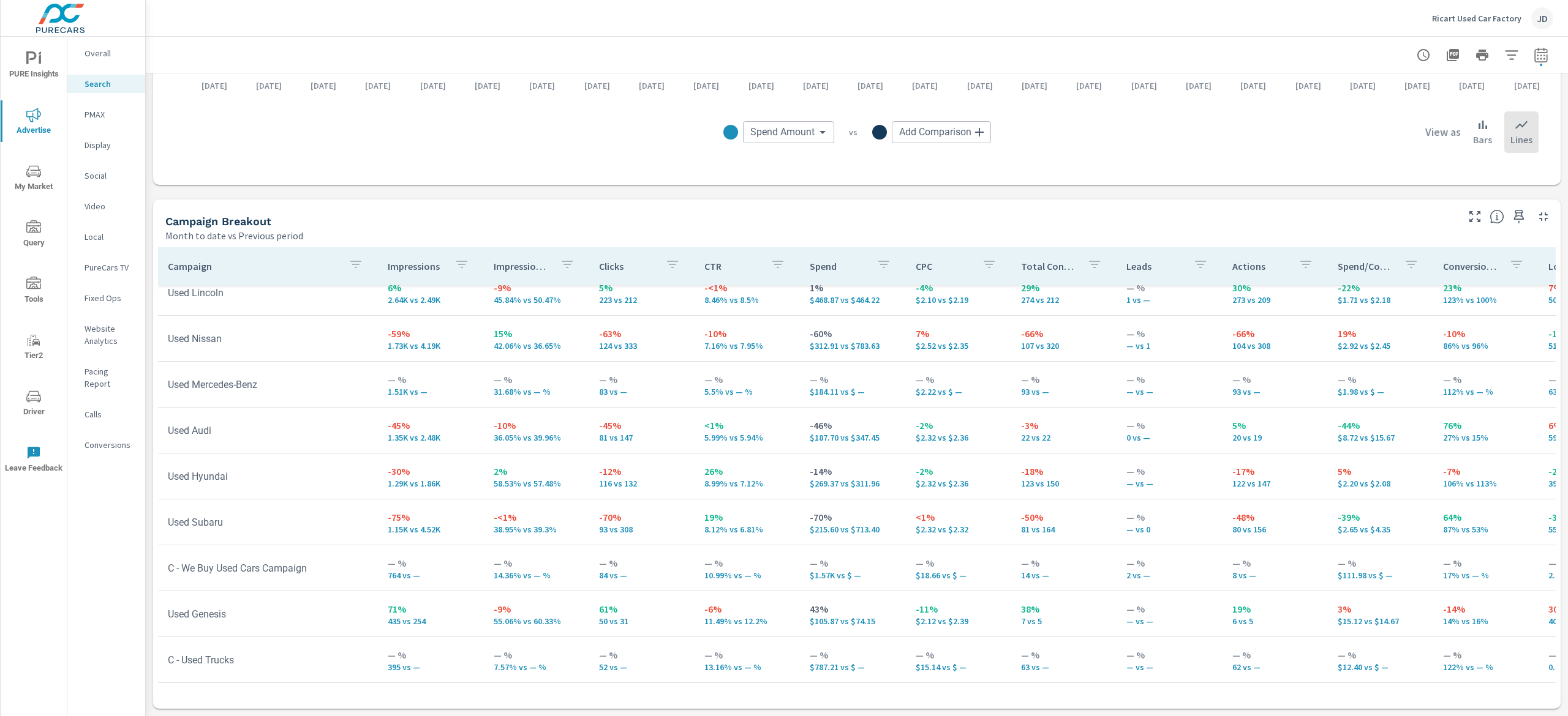
scroll to position [735, 0]
